Goal: Browse casually

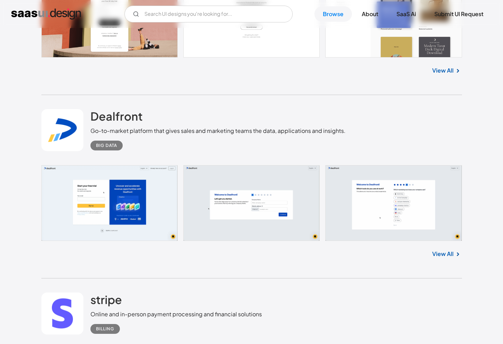
scroll to position [10665, 0]
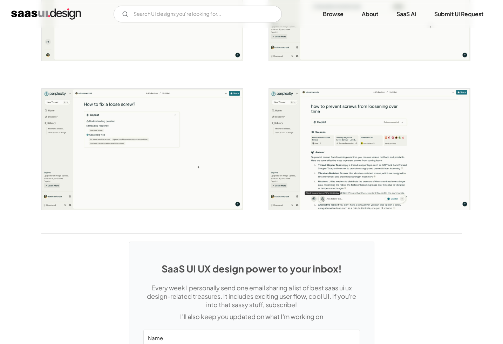
scroll to position [1344, 0]
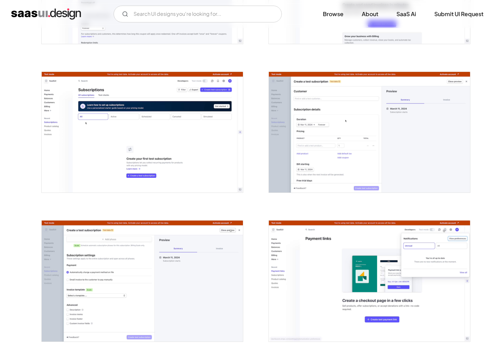
scroll to position [1432, 0]
